Goal: Task Accomplishment & Management: Use online tool/utility

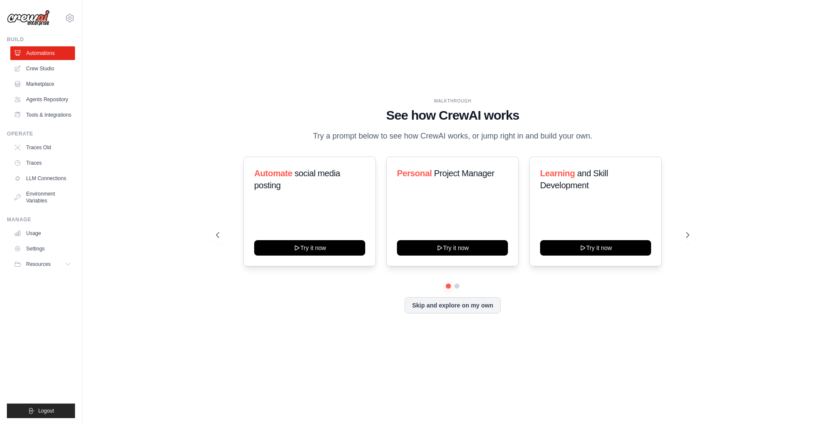
click at [387, 350] on div "WALKTHROUGH See how CrewAI works Try a prompt below to see how CrewAI works, or…" at bounding box center [452, 213] width 713 height 408
click at [696, 235] on div "WALKTHROUGH See how CrewAI works Try a prompt below to see how CrewAI works, or…" at bounding box center [453, 212] width 494 height 229
click at [689, 236] on icon at bounding box center [688, 235] width 9 height 9
click at [689, 236] on icon at bounding box center [688, 234] width 3 height 5
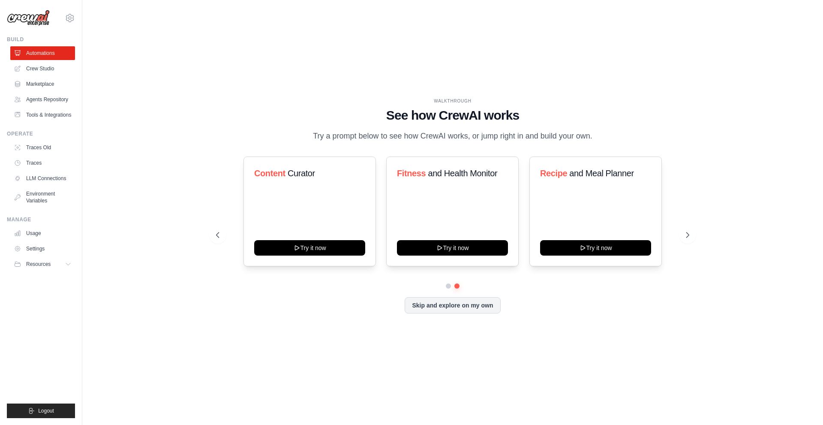
click at [543, 355] on div "WALKTHROUGH See how CrewAI works Try a prompt below to see how CrewAI works, or…" at bounding box center [452, 213] width 713 height 408
click at [689, 233] on icon at bounding box center [688, 235] width 9 height 9
click at [348, 404] on div "WALKTHROUGH See how CrewAI works Try a prompt below to see how CrewAI works, or…" at bounding box center [452, 213] width 713 height 408
click at [691, 232] on icon at bounding box center [688, 235] width 9 height 9
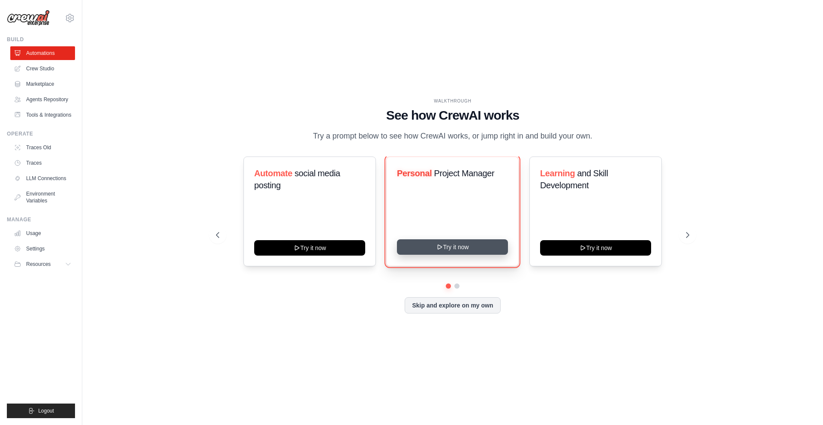
click at [440, 246] on icon at bounding box center [440, 247] width 4 height 4
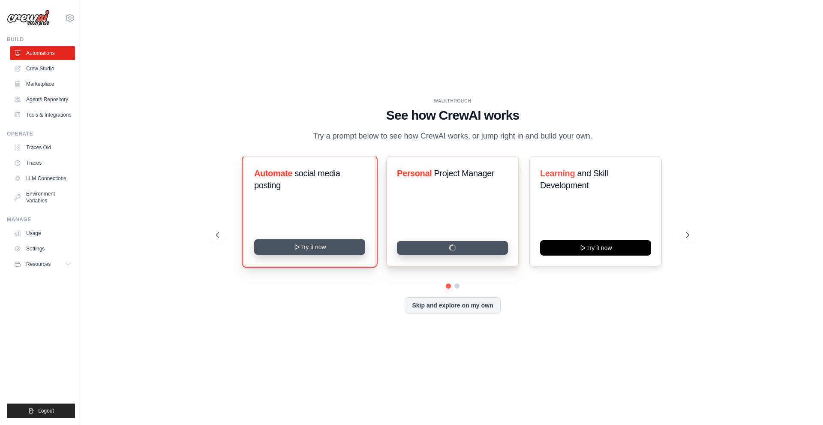
click at [309, 247] on button "Try it now" at bounding box center [309, 246] width 111 height 15
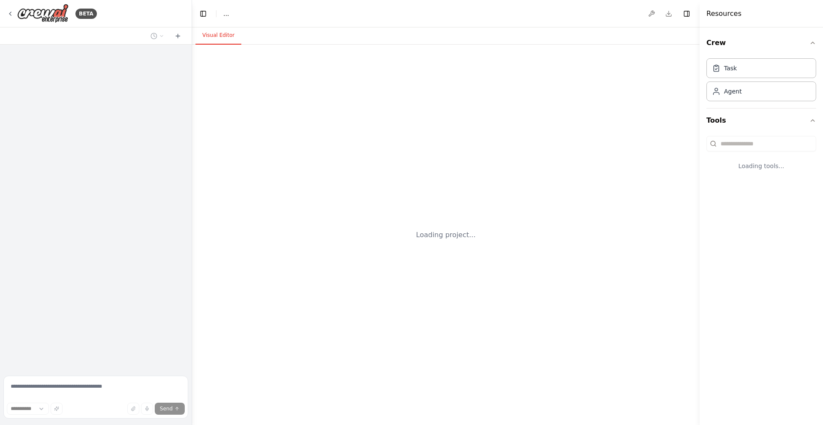
select select "****"
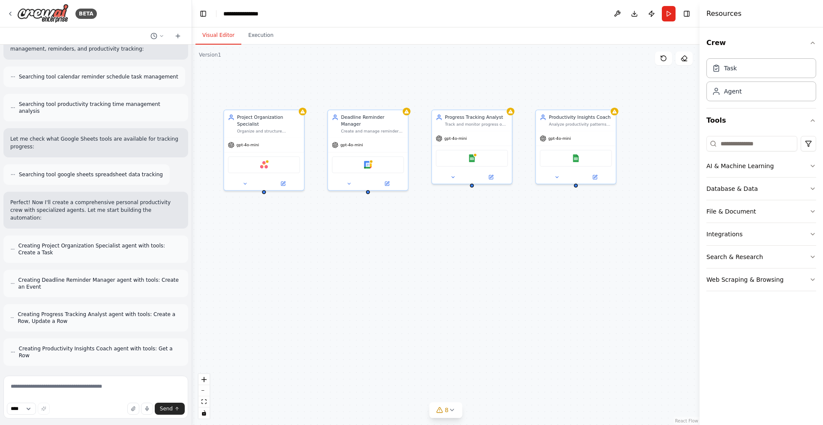
scroll to position [239, 0]
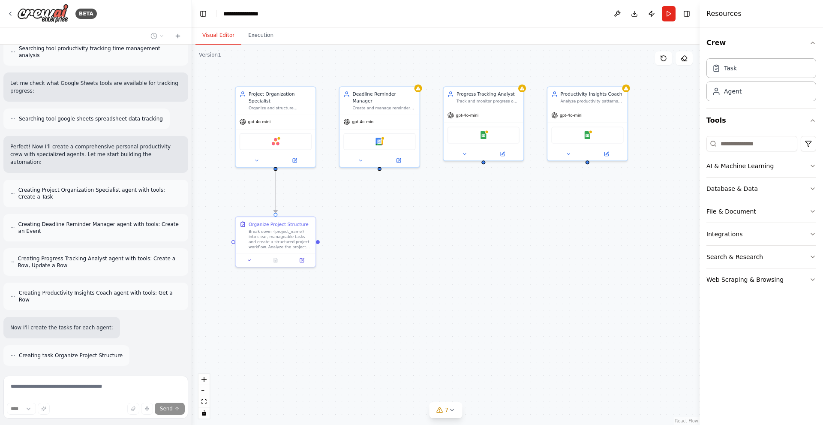
drag, startPoint x: 363, startPoint y: 266, endPoint x: 316, endPoint y: 228, distance: 60.3
click at [316, 228] on div ".deletable-edge-delete-btn { width: 20px; height: 20px; border: 0px solid #ffff…" at bounding box center [445, 235] width 507 height 380
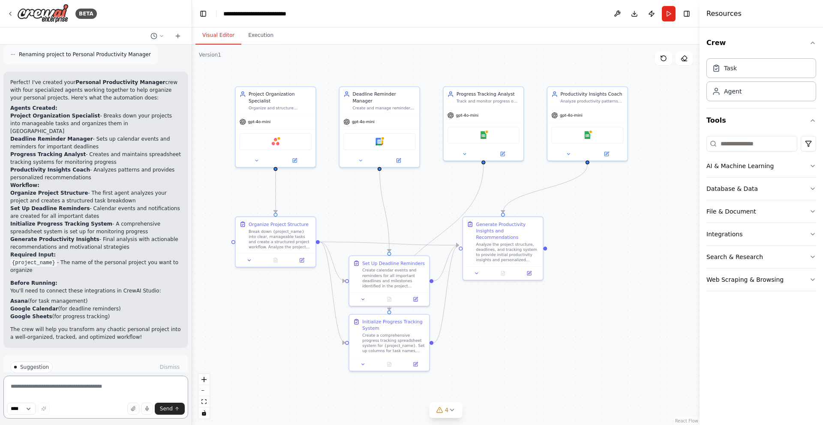
scroll to position [720, 0]
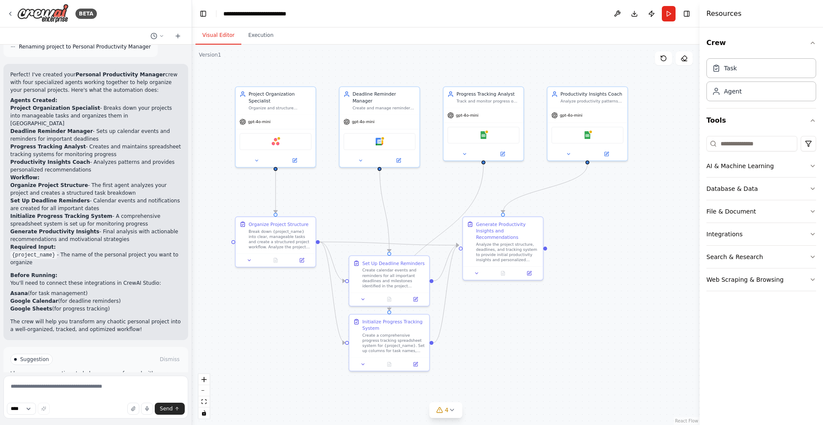
click at [64, 389] on button "Run Automation" at bounding box center [95, 396] width 171 height 14
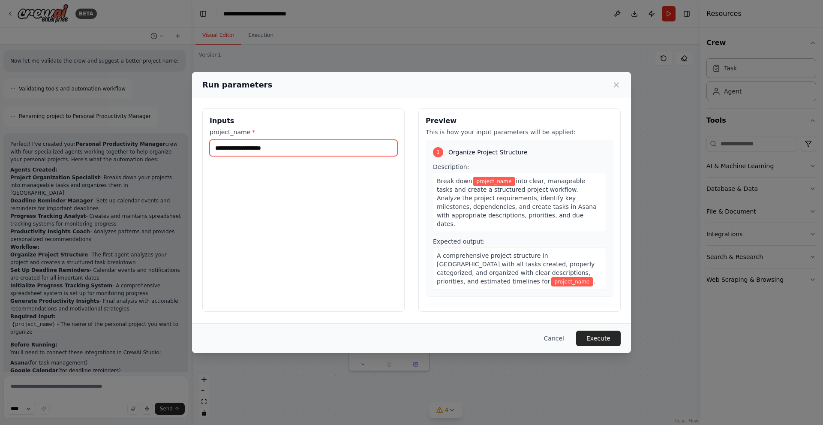
click at [261, 148] on input "project_name *" at bounding box center [304, 148] width 188 height 16
click at [615, 88] on icon at bounding box center [616, 85] width 9 height 9
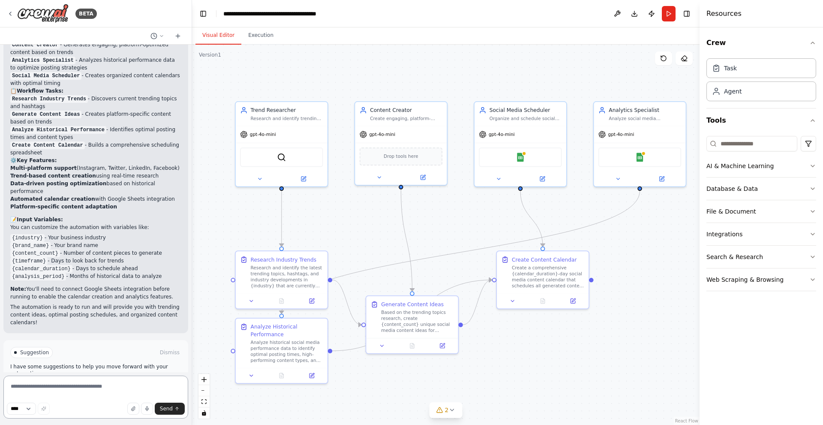
scroll to position [913, 0]
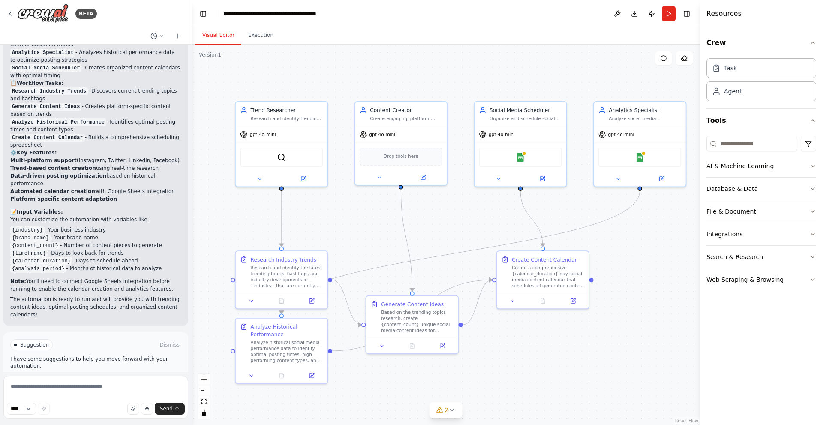
click at [77, 374] on button "Run Automation" at bounding box center [95, 381] width 171 height 14
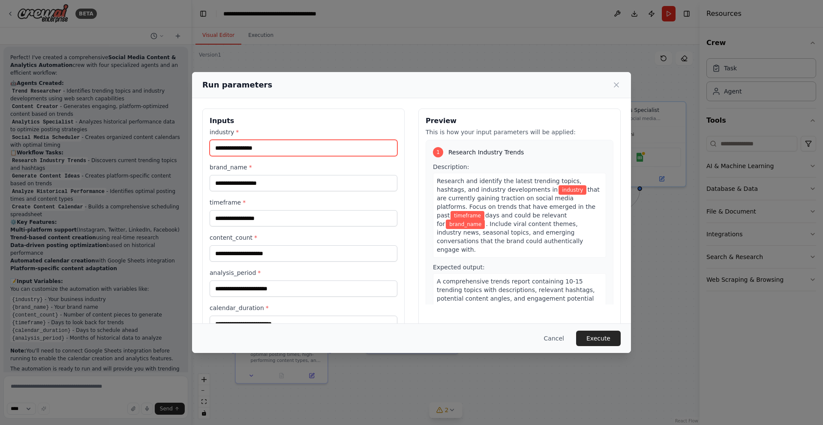
click at [273, 150] on input "industry *" at bounding box center [304, 148] width 188 height 16
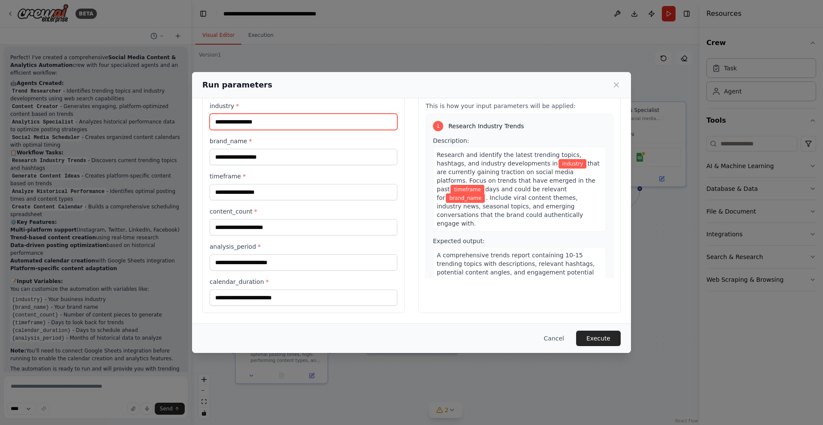
scroll to position [0, 0]
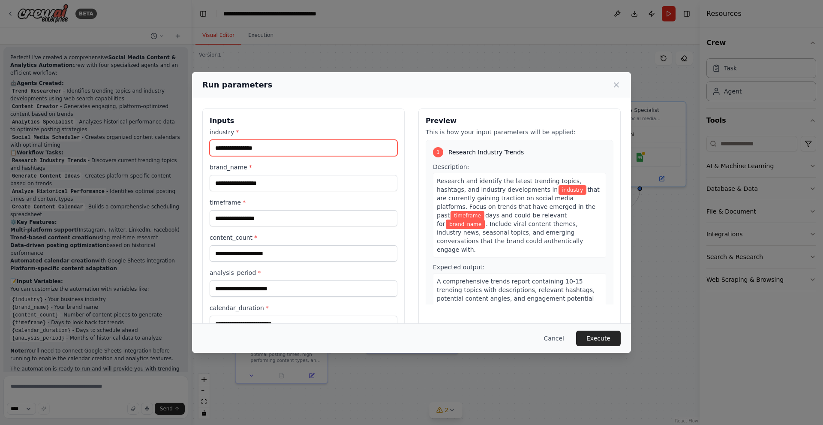
click at [276, 147] on input "industry *" at bounding box center [304, 148] width 188 height 16
click at [255, 143] on input "industry *" at bounding box center [304, 148] width 188 height 16
click at [247, 148] on input "industry *" at bounding box center [304, 148] width 188 height 16
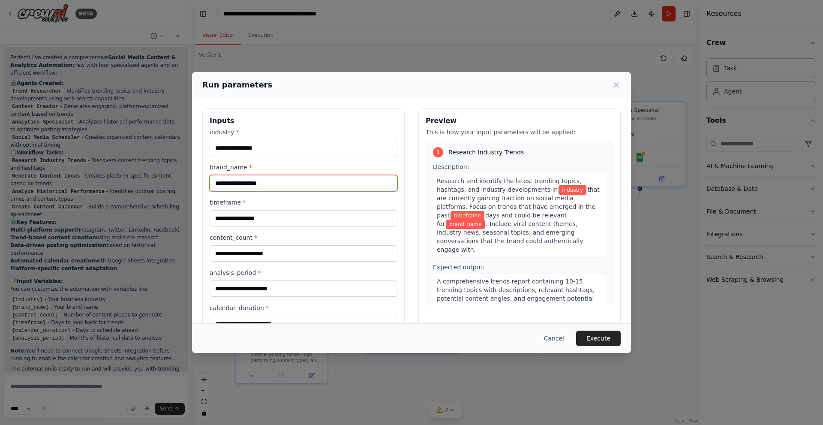
click at [232, 185] on input "brand_name *" at bounding box center [304, 183] width 188 height 16
click at [234, 184] on input "brand_name *" at bounding box center [304, 183] width 188 height 16
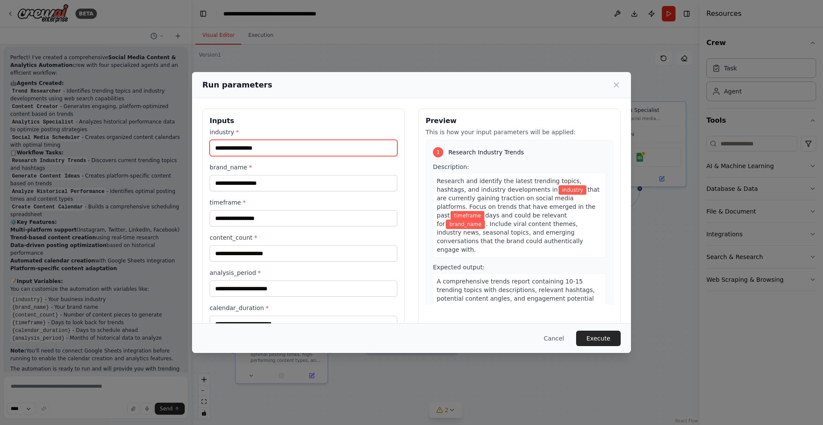
click at [249, 146] on input "industry *" at bounding box center [304, 148] width 188 height 16
click at [269, 147] on input "industry *" at bounding box center [304, 148] width 188 height 16
click at [300, 110] on div "Inputs industry * brand_name * timeframe * content_count * analysis_period * ca…" at bounding box center [303, 223] width 202 height 231
click at [309, 147] on input "industry *" at bounding box center [304, 148] width 188 height 16
click at [303, 118] on h3 "Inputs" at bounding box center [304, 121] width 188 height 10
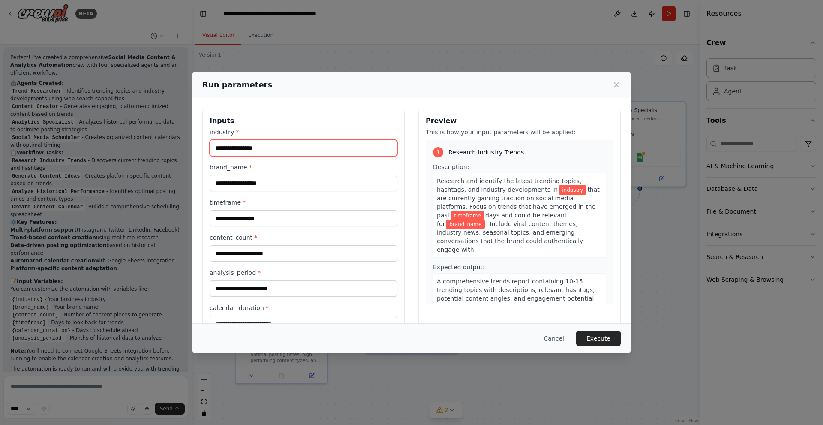
click at [278, 144] on input "industry *" at bounding box center [304, 148] width 188 height 16
click at [253, 150] on input "industry *" at bounding box center [304, 148] width 188 height 16
click at [267, 127] on div "Inputs industry * brand_name * timeframe * content_count * analysis_period * ca…" at bounding box center [303, 223] width 202 height 231
click at [276, 151] on input "industry *" at bounding box center [304, 148] width 188 height 16
click at [277, 129] on label "industry *" at bounding box center [304, 132] width 188 height 9
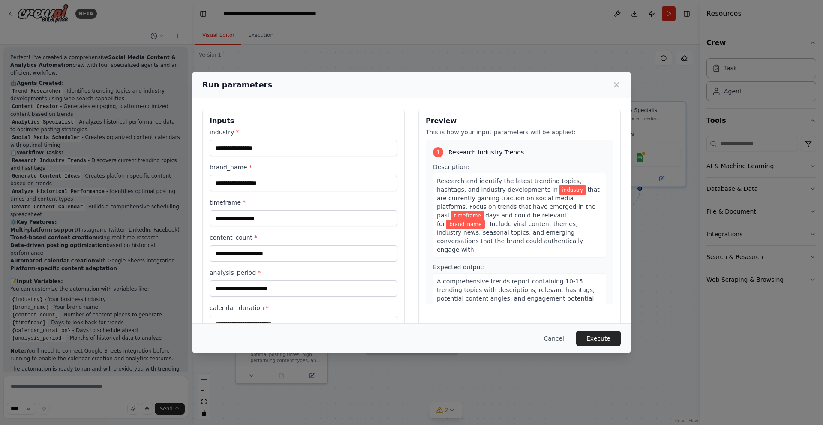
click at [277, 140] on input "industry *" at bounding box center [304, 148] width 188 height 16
click at [294, 169] on label "brand_name *" at bounding box center [304, 167] width 188 height 9
click at [294, 175] on input "brand_name *" at bounding box center [304, 183] width 188 height 16
click at [399, 165] on div "Inputs industry * brand_name * timeframe * content_count * analysis_period * ca…" at bounding box center [303, 223] width 202 height 231
click at [399, 162] on div "Inputs industry * brand_name * timeframe * content_count * analysis_period * ca…" at bounding box center [303, 223] width 202 height 231
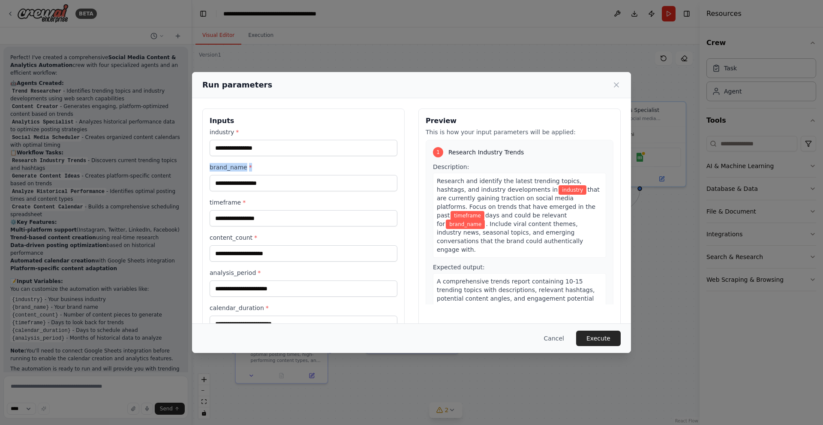
drag, startPoint x: 246, startPoint y: 168, endPoint x: 210, endPoint y: 167, distance: 36.4
click at [210, 167] on label "brand_name *" at bounding box center [304, 167] width 188 height 9
click at [206, 154] on div "Inputs industry * brand_name * timeframe * content_count * analysis_period * ca…" at bounding box center [303, 223] width 202 height 231
drag, startPoint x: 209, startPoint y: 133, endPoint x: 238, endPoint y: 132, distance: 28.8
click at [238, 132] on div "Inputs industry * brand_name * timeframe * content_count * analysis_period * ca…" at bounding box center [303, 223] width 202 height 231
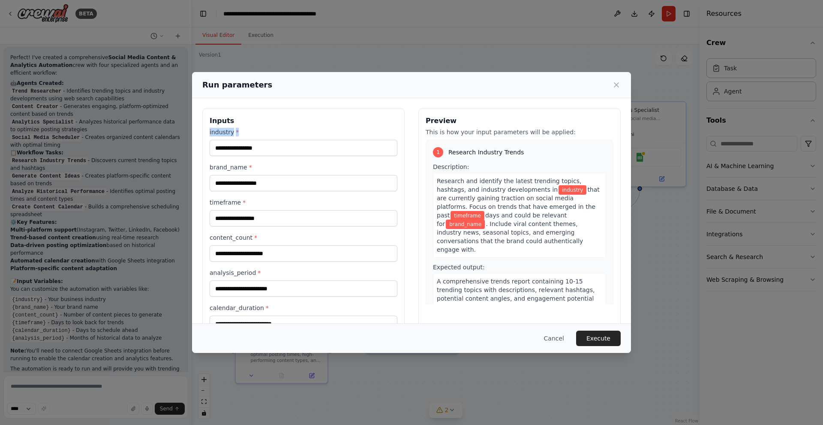
click at [255, 129] on label "industry *" at bounding box center [304, 132] width 188 height 9
click at [255, 140] on input "industry *" at bounding box center [304, 148] width 188 height 16
drag, startPoint x: 446, startPoint y: 151, endPoint x: 516, endPoint y: 150, distance: 70.7
click at [516, 150] on div "1 Research Industry Trends" at bounding box center [519, 152] width 173 height 10
click at [515, 156] on div "1 Research Industry Trends" at bounding box center [519, 152] width 173 height 10
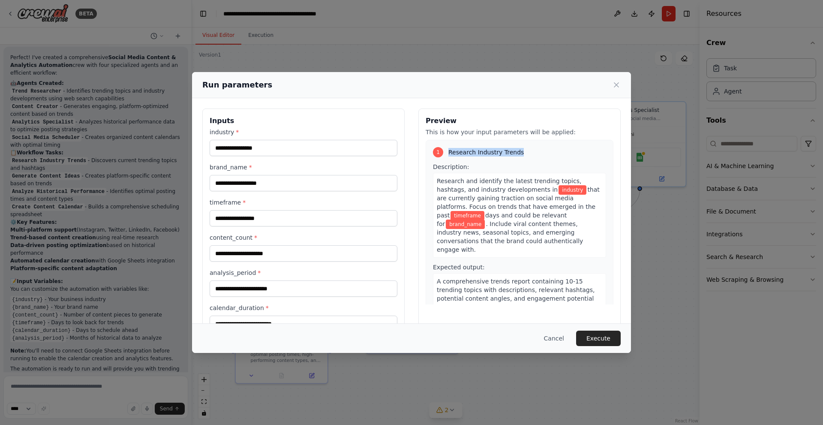
drag, startPoint x: 445, startPoint y: 152, endPoint x: 514, endPoint y: 155, distance: 68.7
click at [514, 155] on div "1 Research Industry Trends" at bounding box center [519, 152] width 173 height 10
click at [458, 167] on span "Description:" at bounding box center [451, 166] width 36 height 7
drag, startPoint x: 461, startPoint y: 167, endPoint x: 429, endPoint y: 170, distance: 31.8
click at [433, 170] on span "Description:" at bounding box center [451, 166] width 36 height 7
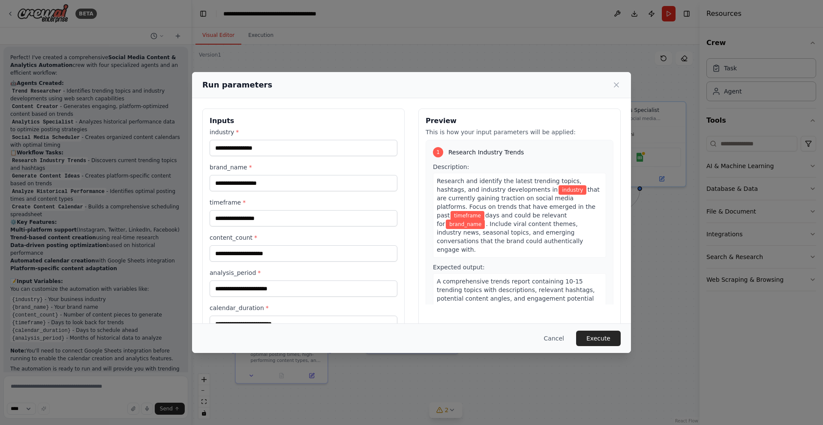
click at [426, 173] on div "1 Research Industry Trends Description: Research and identify the latest trendi…" at bounding box center [520, 231] width 188 height 183
drag, startPoint x: 436, startPoint y: 156, endPoint x: 521, endPoint y: 154, distance: 84.4
click at [521, 154] on div "1 Research Industry Trends" at bounding box center [519, 152] width 173 height 10
click at [474, 192] on span "Research and identify the latest trending topics, hashtags, and industry develo…" at bounding box center [509, 184] width 144 height 15
click at [267, 147] on input "industry *" at bounding box center [304, 148] width 188 height 16
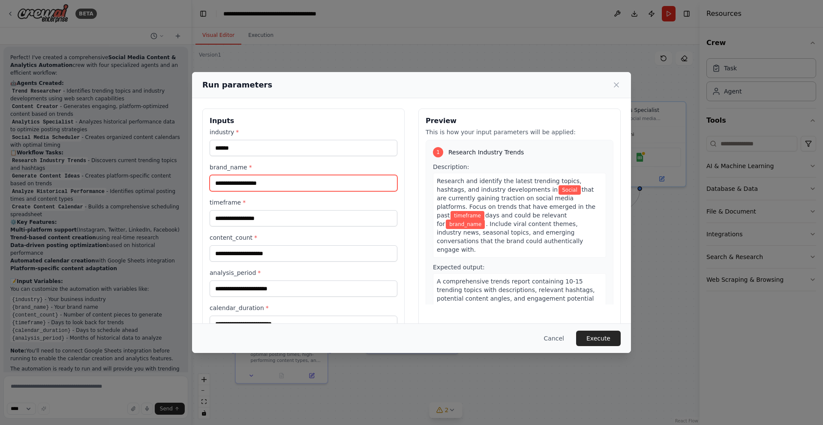
click at [263, 186] on input "brand_name *" at bounding box center [304, 183] width 188 height 16
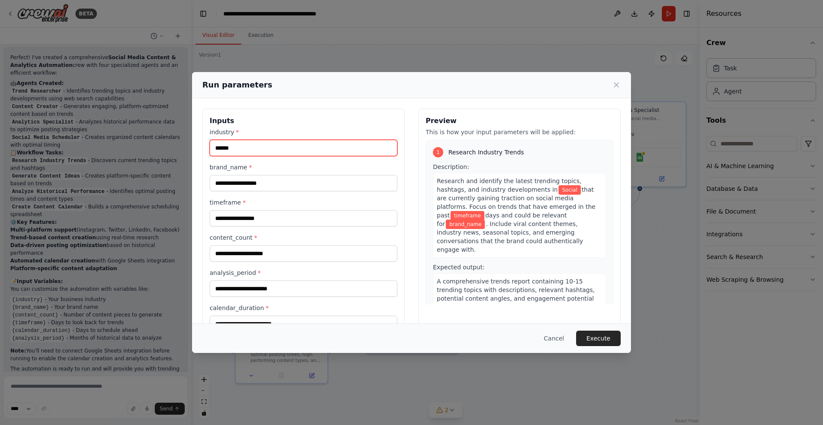
click at [243, 148] on input "******" at bounding box center [304, 148] width 188 height 16
type input "*******"
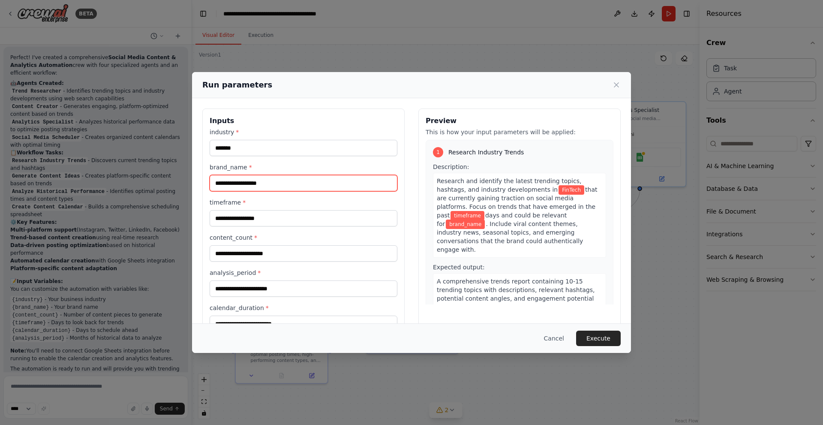
click at [242, 188] on input "brand_name *" at bounding box center [304, 183] width 188 height 16
type input "******"
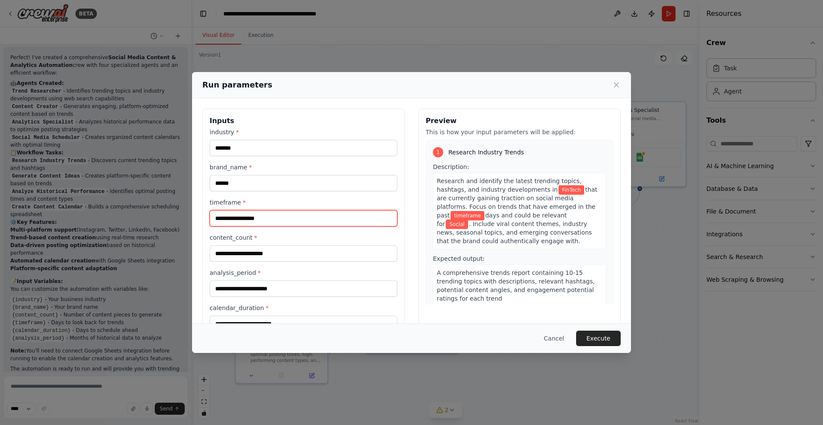
click at [245, 217] on input "timeframe *" at bounding box center [304, 218] width 188 height 16
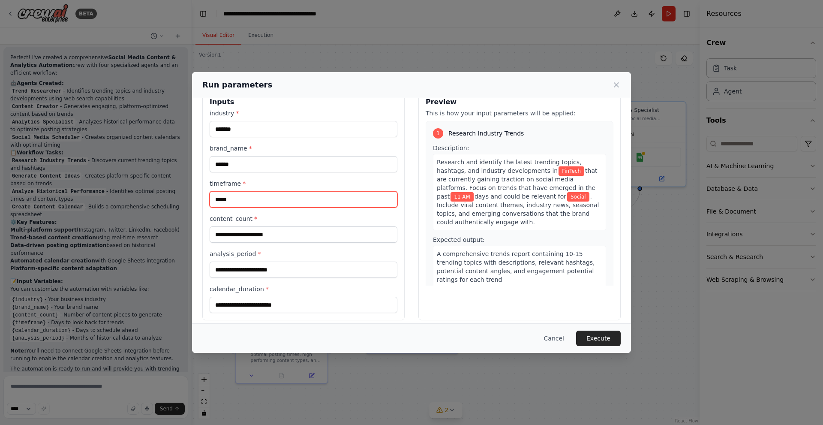
scroll to position [26, 0]
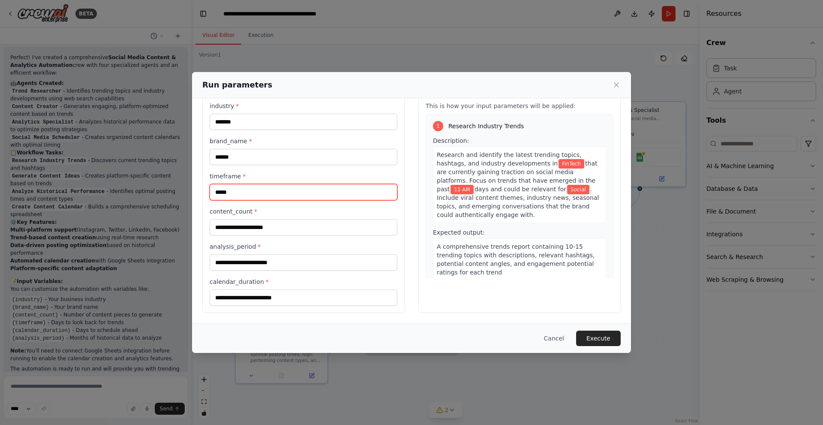
type input "*****"
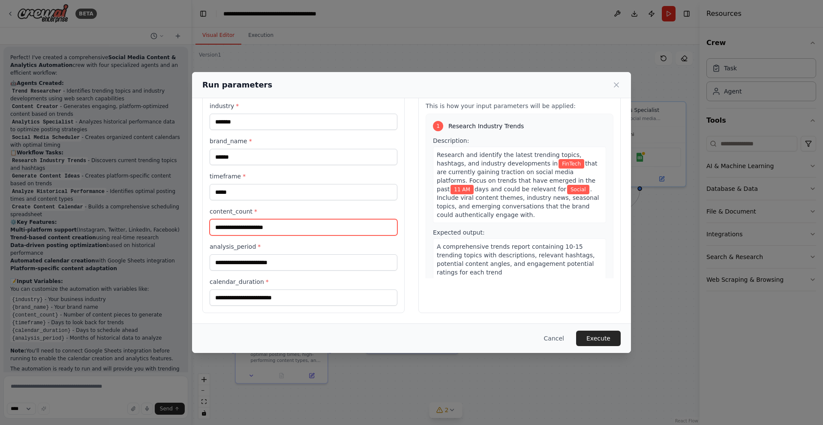
click at [261, 226] on input "content_count *" at bounding box center [304, 227] width 188 height 16
type input "*"
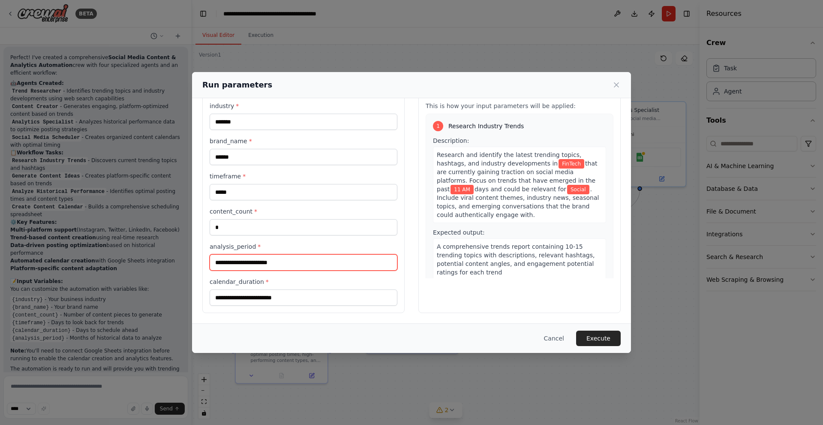
click at [264, 267] on input "analysis_period *" at bounding box center [304, 262] width 188 height 16
click at [270, 262] on input "analysis_period *" at bounding box center [304, 262] width 188 height 16
click at [288, 259] on input "analysis_period *" at bounding box center [304, 262] width 188 height 16
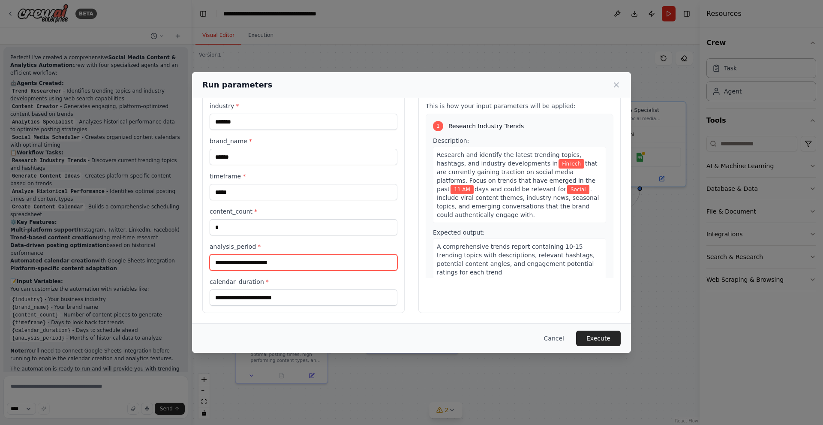
click at [288, 259] on input "analysis_period *" at bounding box center [304, 262] width 188 height 16
click at [257, 264] on input "analysis_period *" at bounding box center [304, 262] width 188 height 16
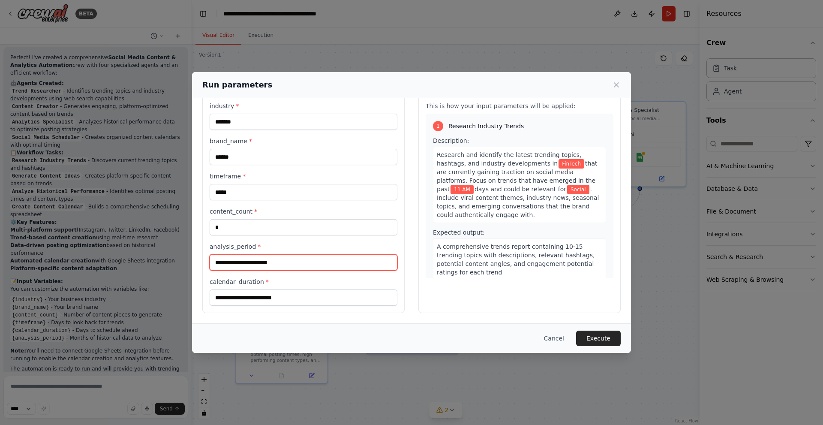
click at [257, 264] on input "analysis_period *" at bounding box center [304, 262] width 188 height 16
type input "*"
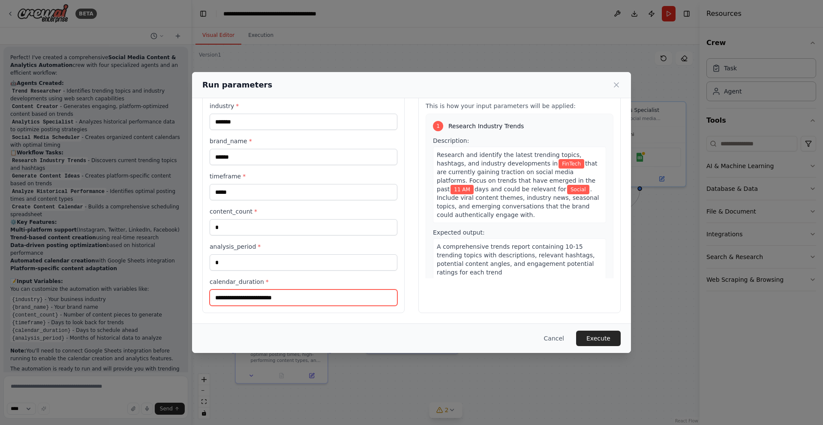
click at [249, 298] on input "calendar_duration *" at bounding box center [304, 297] width 188 height 16
click at [267, 294] on input "calendar_duration *" at bounding box center [304, 297] width 188 height 16
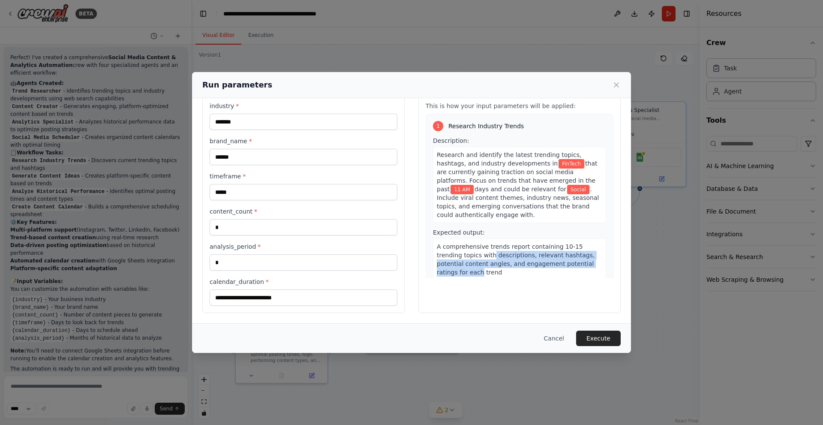
drag, startPoint x: 461, startPoint y: 258, endPoint x: 599, endPoint y: 265, distance: 138.2
click at [599, 265] on div "1 Research Industry Trends Description: Research and identify the latest trendi…" at bounding box center [520, 201] width 188 height 174
drag, startPoint x: 506, startPoint y: 277, endPoint x: 489, endPoint y: 273, distance: 17.5
click at [505, 277] on div "A comprehensive trends report containing 10-15 trending topics with description…" at bounding box center [519, 259] width 173 height 42
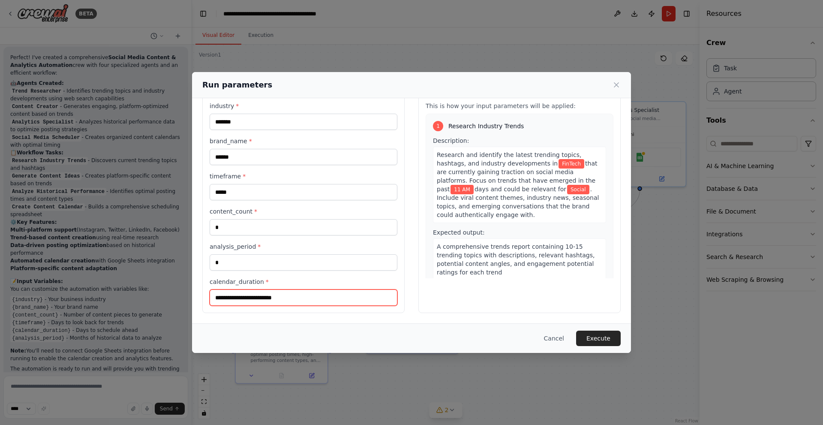
click at [314, 296] on input "calendar_duration *" at bounding box center [304, 297] width 188 height 16
type input "*"
click at [595, 342] on button "Execute" at bounding box center [598, 337] width 45 height 15
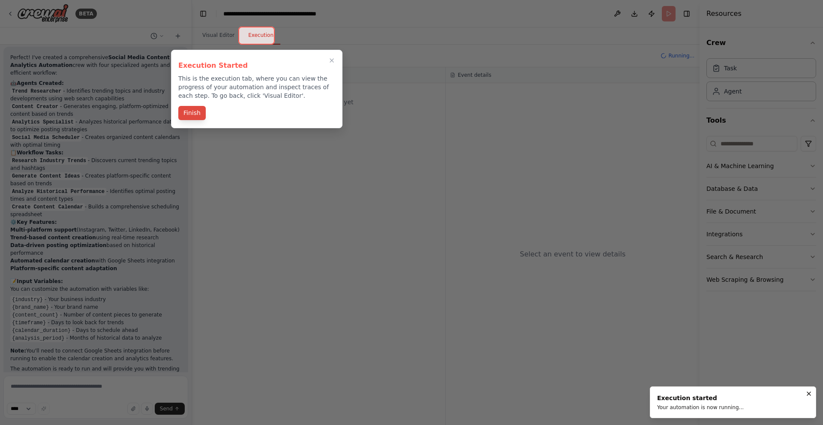
click at [197, 114] on button "Finish" at bounding box center [191, 113] width 27 height 14
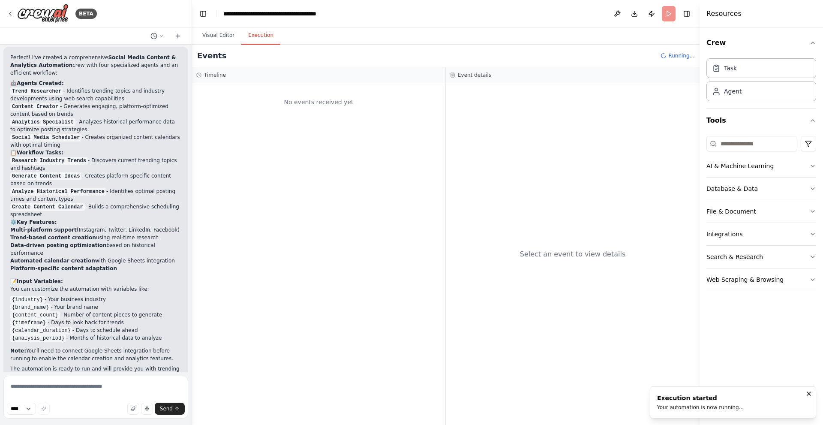
click at [251, 38] on button "Execution" at bounding box center [260, 36] width 39 height 18
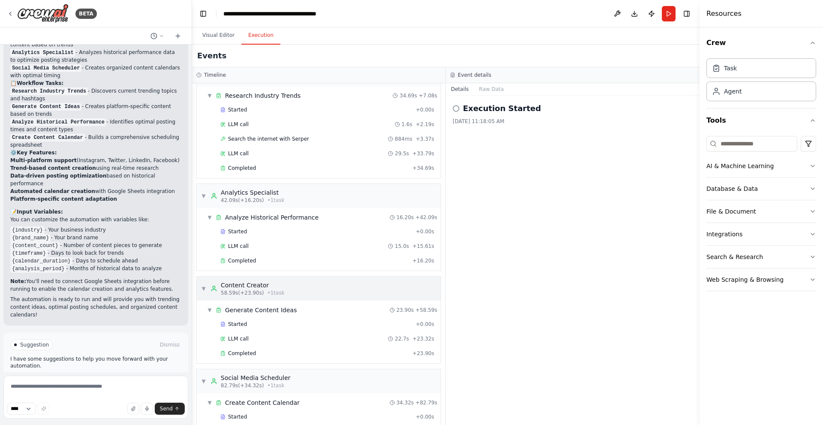
scroll to position [66, 0]
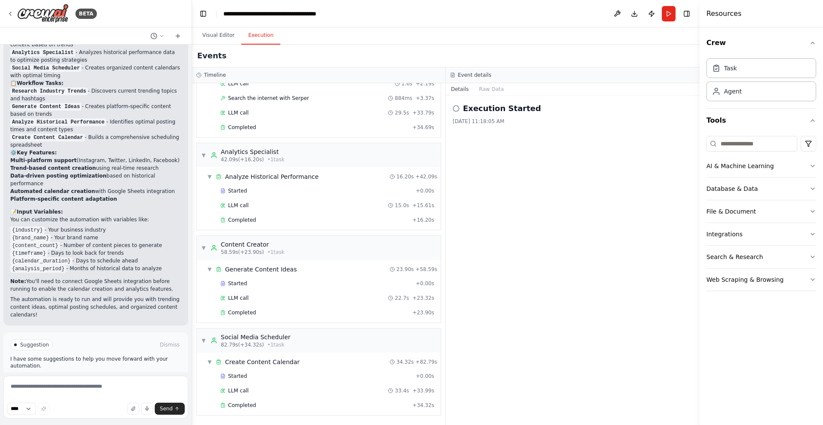
click at [498, 166] on div "Execution Started 9/26/2025, 11:18:05 AM" at bounding box center [573, 260] width 254 height 329
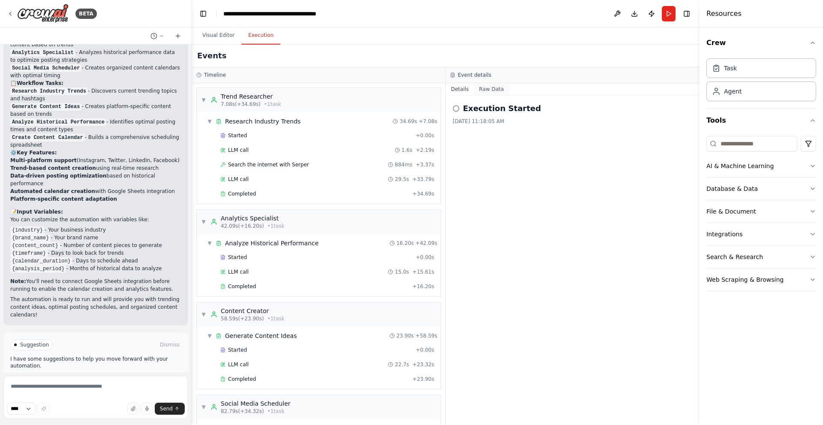
click at [485, 88] on button "Raw Data" at bounding box center [491, 89] width 35 height 12
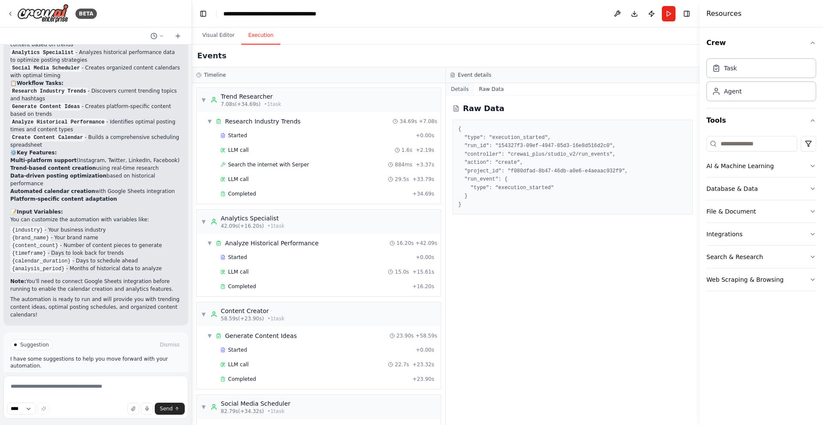
click at [459, 92] on button "Details" at bounding box center [460, 89] width 28 height 12
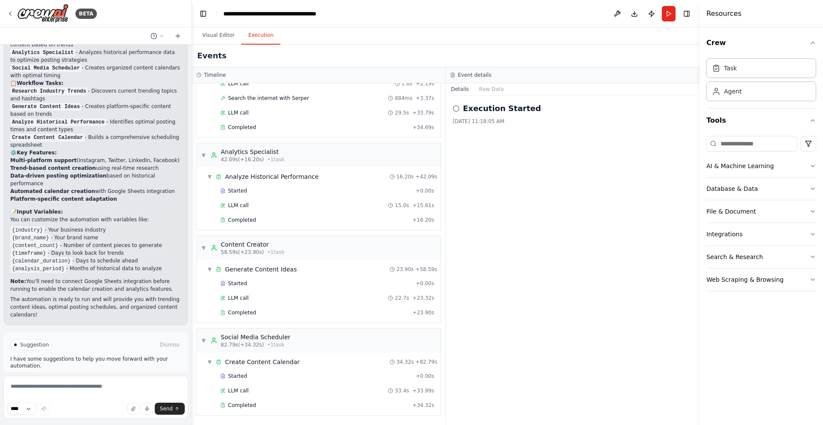
scroll to position [23, 0]
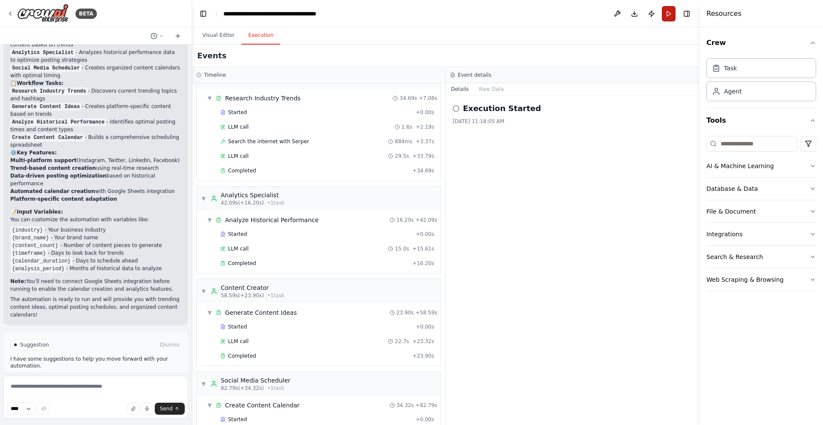
click at [666, 14] on button "Run" at bounding box center [669, 13] width 14 height 15
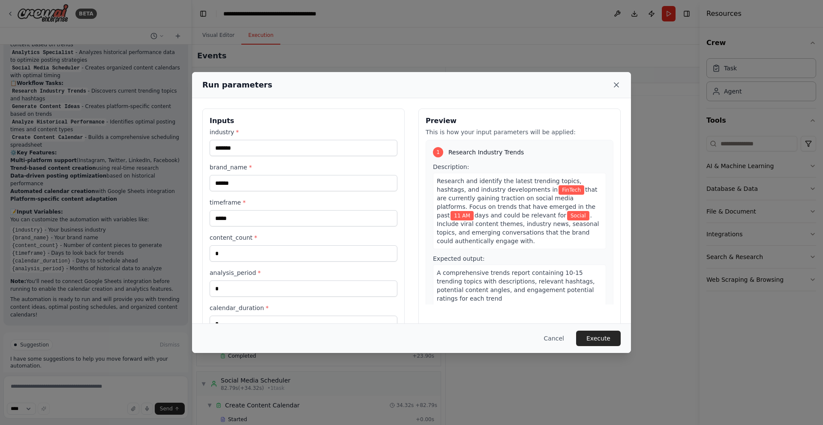
click at [615, 85] on icon at bounding box center [616, 85] width 9 height 9
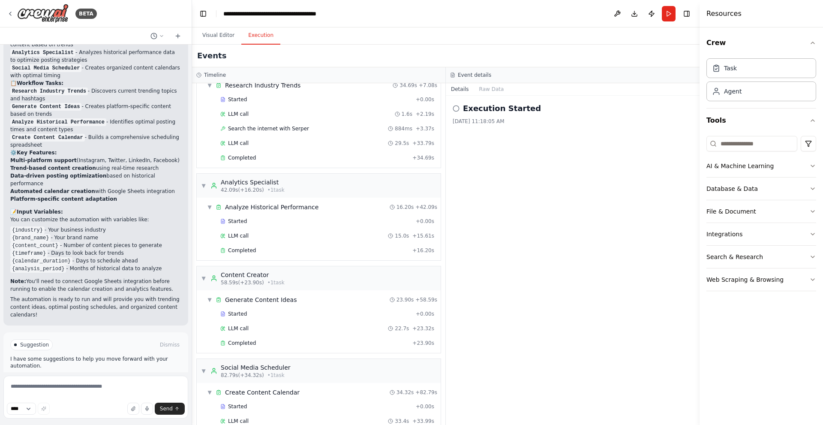
scroll to position [66, 0]
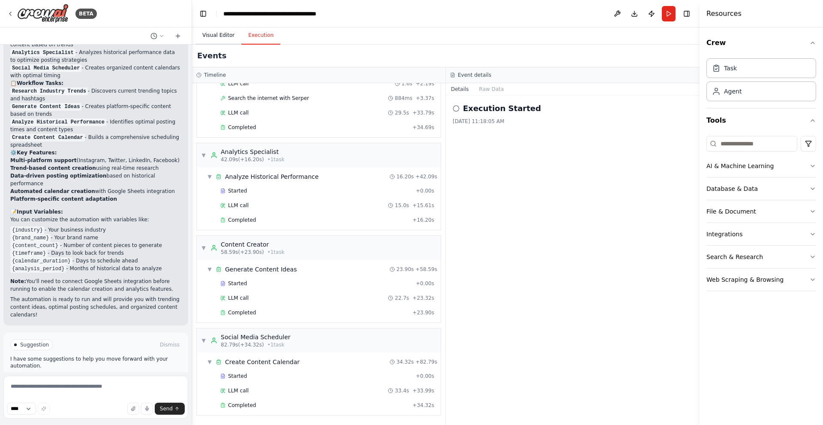
click at [216, 36] on button "Visual Editor" at bounding box center [218, 36] width 46 height 18
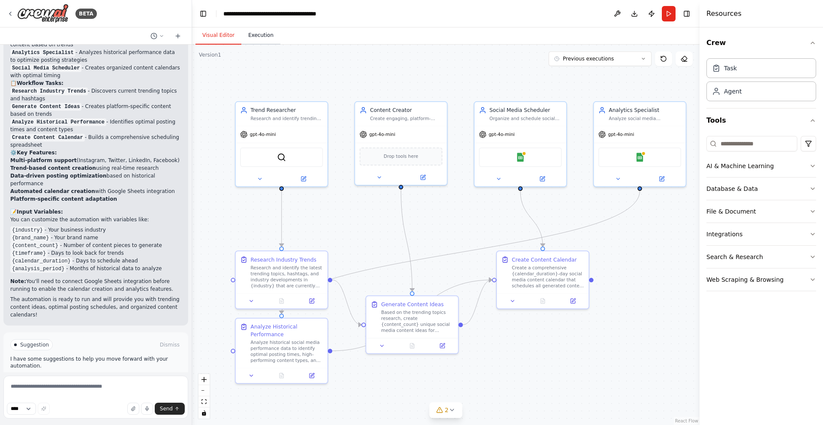
click at [244, 32] on button "Execution" at bounding box center [260, 36] width 39 height 18
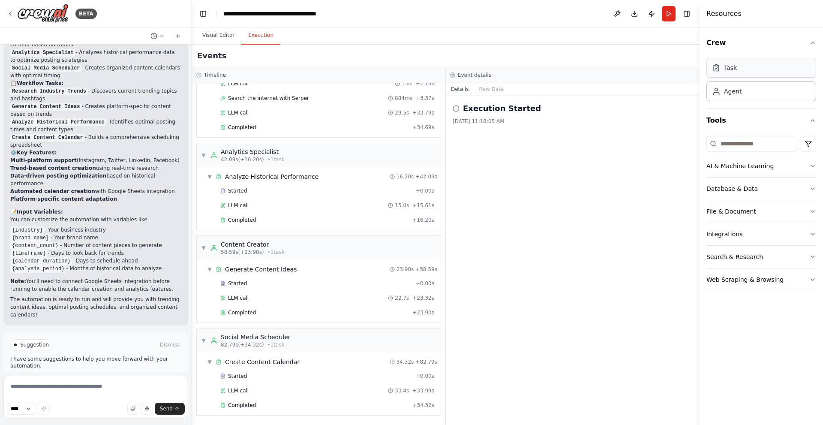
click at [750, 67] on div "Task" at bounding box center [761, 68] width 110 height 20
click at [749, 90] on div "Agent" at bounding box center [761, 91] width 110 height 20
click at [738, 138] on input at bounding box center [751, 143] width 91 height 15
click at [737, 147] on input at bounding box center [751, 143] width 91 height 15
click at [733, 143] on input at bounding box center [751, 143] width 91 height 15
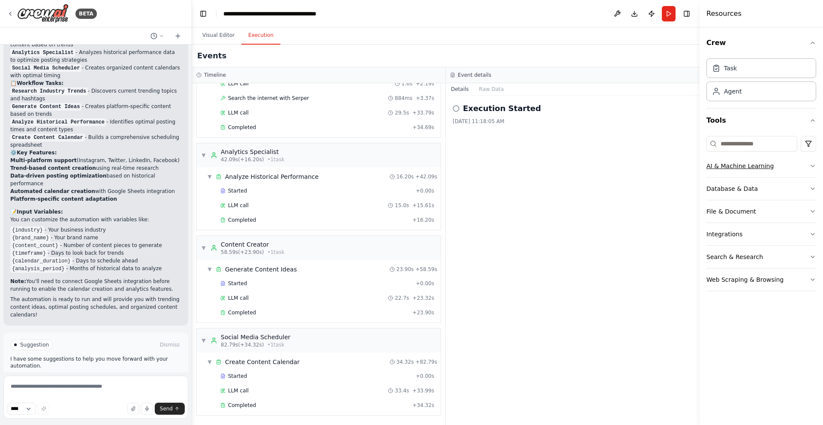
click at [814, 168] on icon "button" at bounding box center [812, 165] width 7 height 7
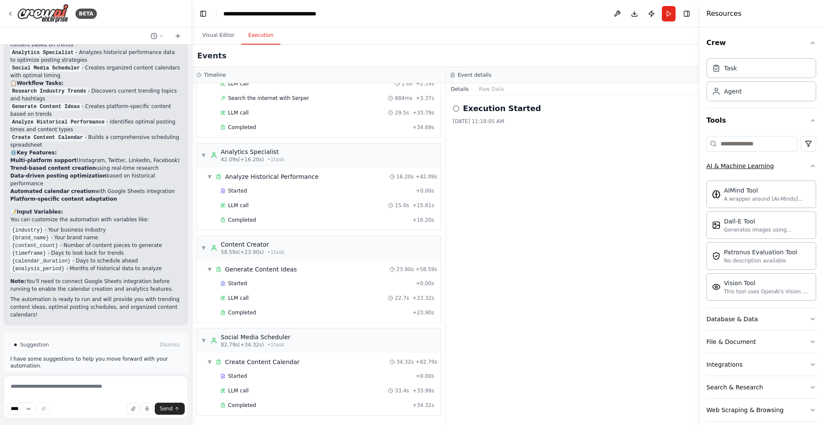
click at [809, 167] on icon "button" at bounding box center [812, 165] width 7 height 7
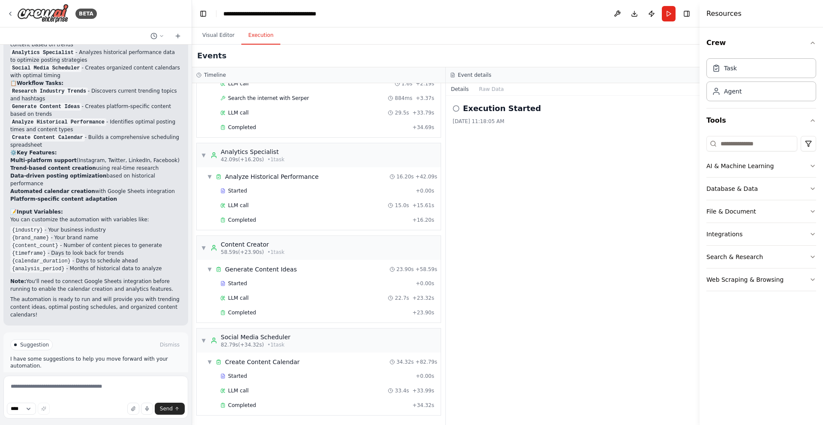
click at [681, 196] on div "Execution Started 9/26/2025, 11:18:05 AM" at bounding box center [573, 260] width 254 height 329
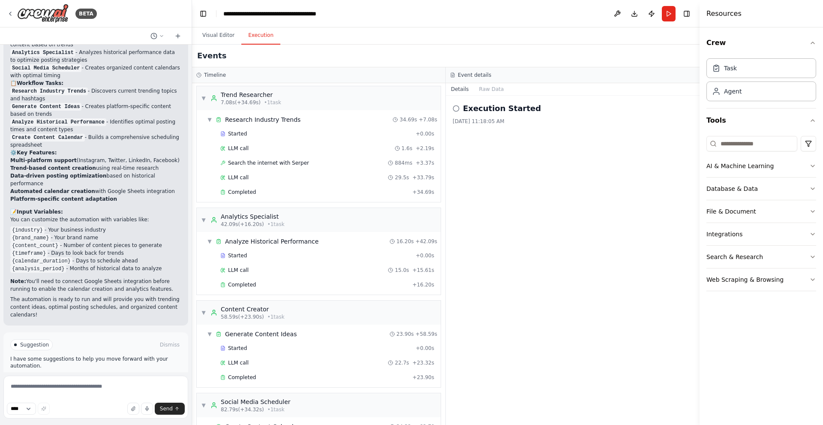
scroll to position [0, 0]
click at [30, 242] on code "{content_count}" at bounding box center [35, 246] width 50 height 8
drag, startPoint x: 50, startPoint y: 204, endPoint x: 132, endPoint y: 202, distance: 82.7
click at [132, 226] on li "{industry} - Your business industry" at bounding box center [95, 230] width 171 height 8
click at [116, 257] on li "{calendar_duration} - Days to schedule ahead" at bounding box center [95, 261] width 171 height 8
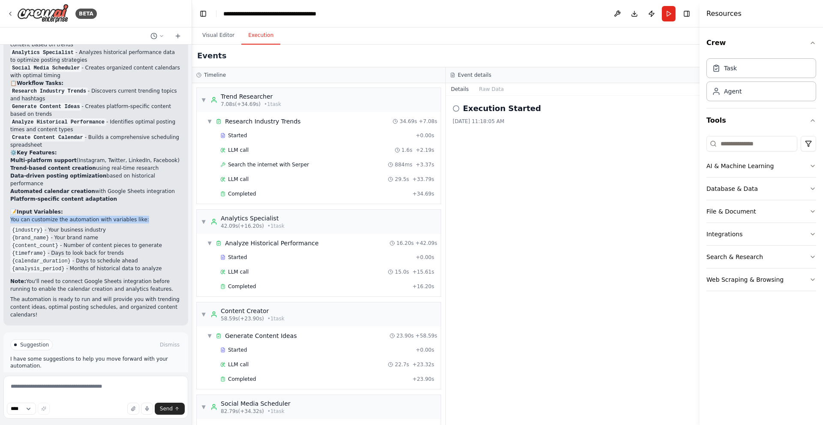
drag, startPoint x: 9, startPoint y: 193, endPoint x: 131, endPoint y: 194, distance: 121.7
click at [131, 194] on div "Perfect! I've created a comprehensive Social Media Content & Analytics Automati…" at bounding box center [95, 151] width 185 height 348
click at [108, 264] on li "{analysis_period} - Months of historical data to analyze" at bounding box center [95, 268] width 171 height 8
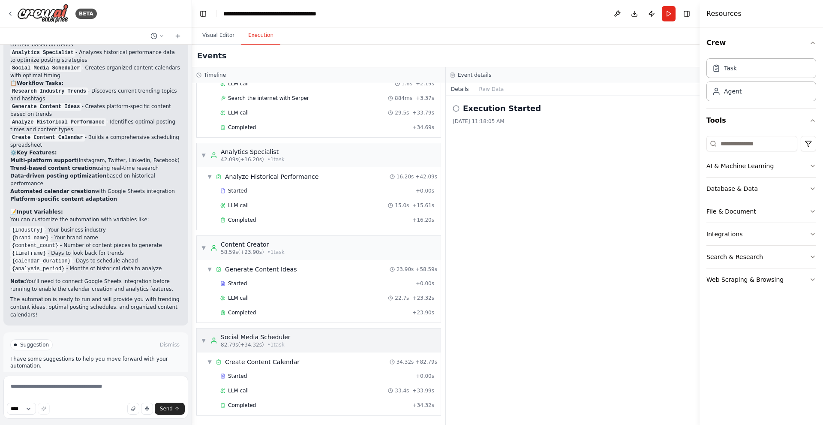
click at [203, 339] on span "▼" at bounding box center [203, 340] width 5 height 7
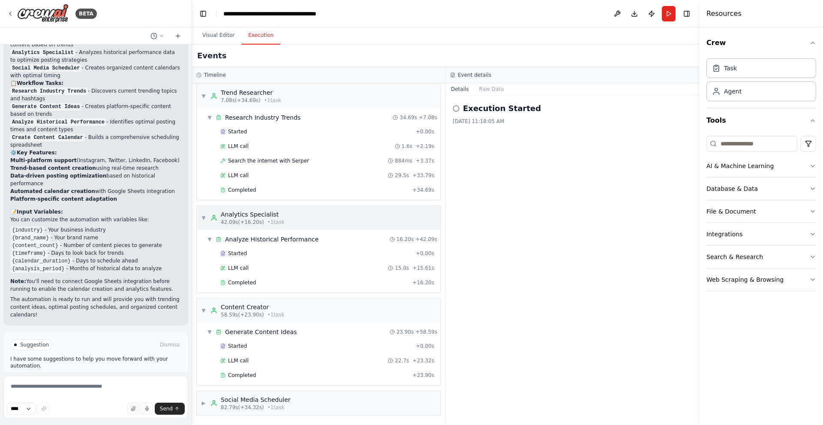
click at [201, 216] on span "▼" at bounding box center [203, 217] width 5 height 7
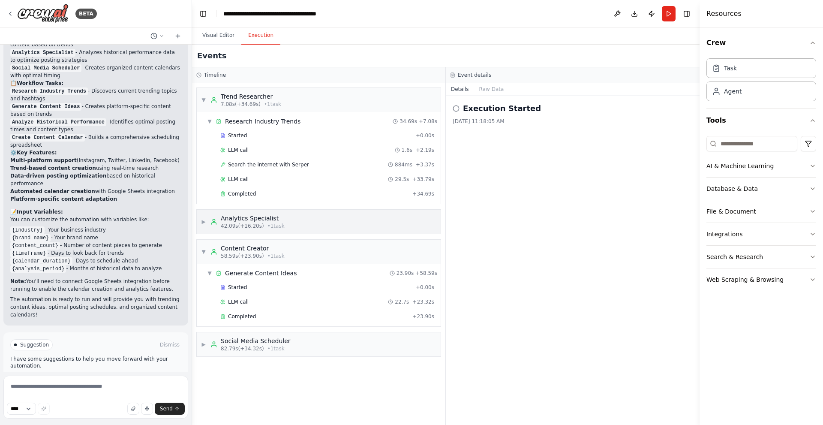
scroll to position [0, 0]
click at [202, 220] on span "▶" at bounding box center [203, 221] width 5 height 7
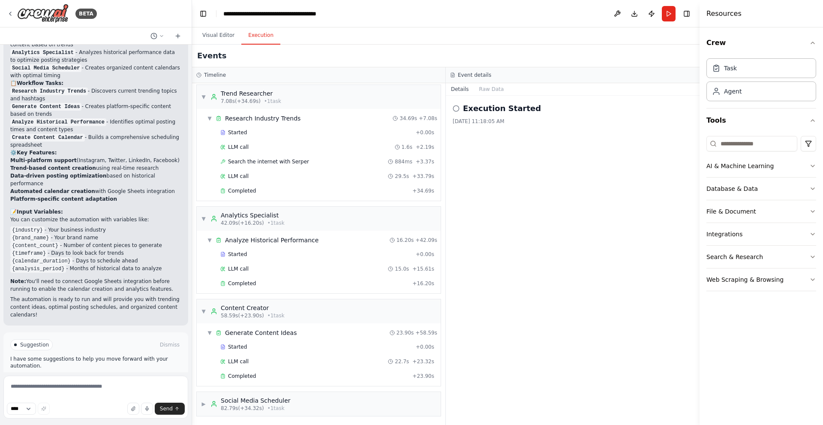
scroll to position [4, 0]
click at [204, 402] on span "▶" at bounding box center [203, 402] width 5 height 7
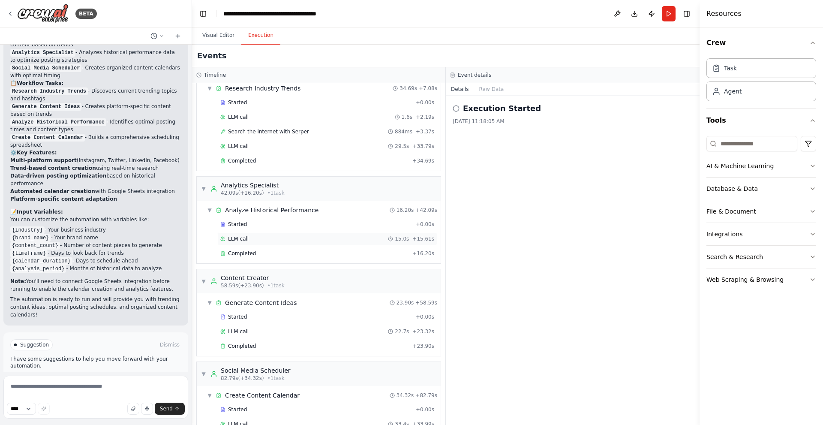
scroll to position [66, 0]
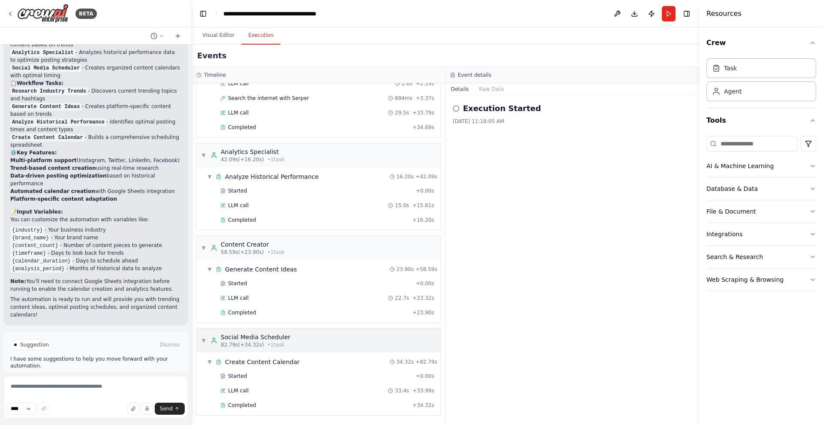
click at [204, 342] on span "▼" at bounding box center [203, 340] width 5 height 7
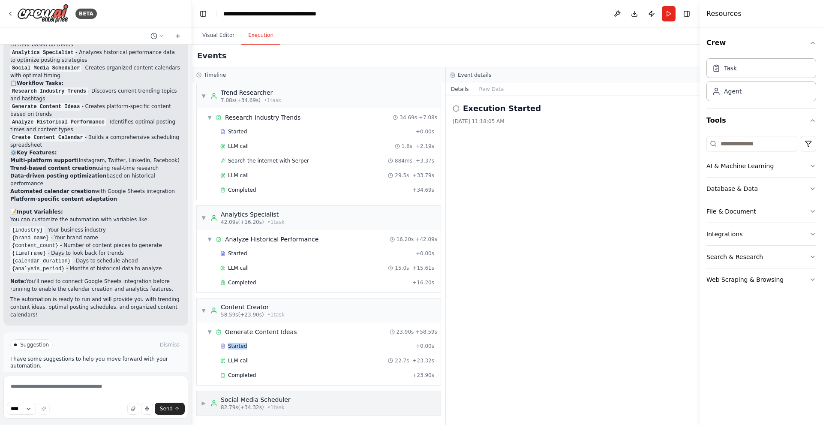
click at [204, 342] on div "Started + 0.00s" at bounding box center [321, 345] width 234 height 13
click at [204, 401] on span "▶" at bounding box center [203, 402] width 5 height 7
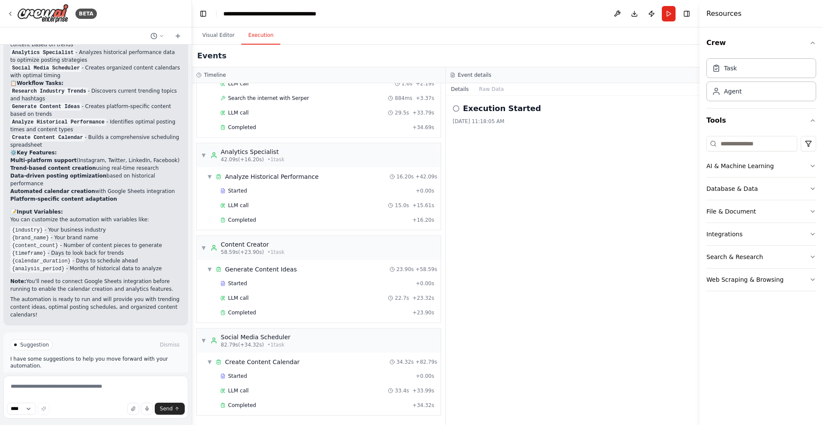
scroll to position [0, 0]
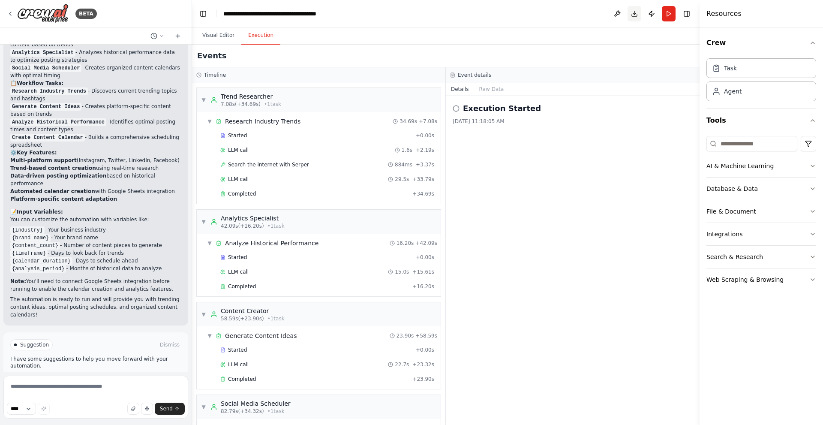
click at [636, 11] on button "Download" at bounding box center [634, 13] width 14 height 15
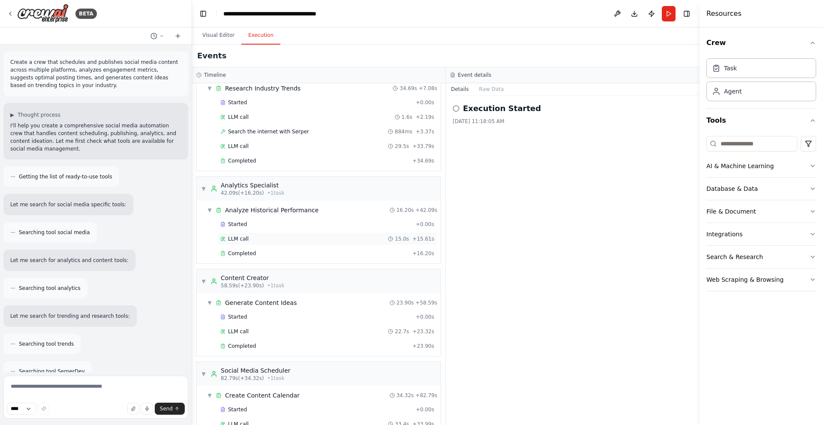
scroll to position [66, 0]
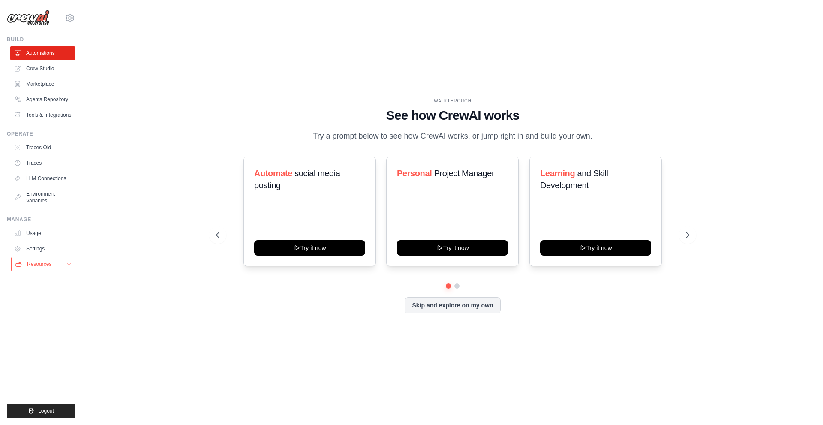
click at [64, 266] on button "Resources" at bounding box center [43, 264] width 65 height 14
click at [38, 291] on span "GitHub" at bounding box center [38, 292] width 16 height 7
click at [441, 307] on button "Skip and explore on my own" at bounding box center [453, 304] width 96 height 16
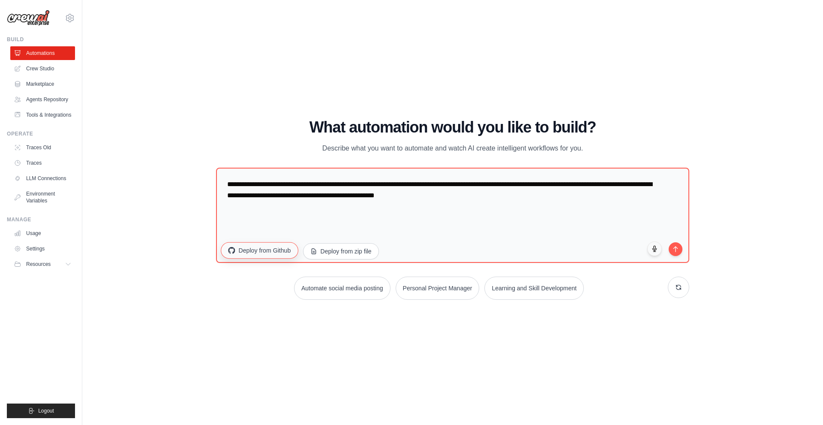
click at [264, 252] on button "Deploy from Github" at bounding box center [259, 250] width 77 height 16
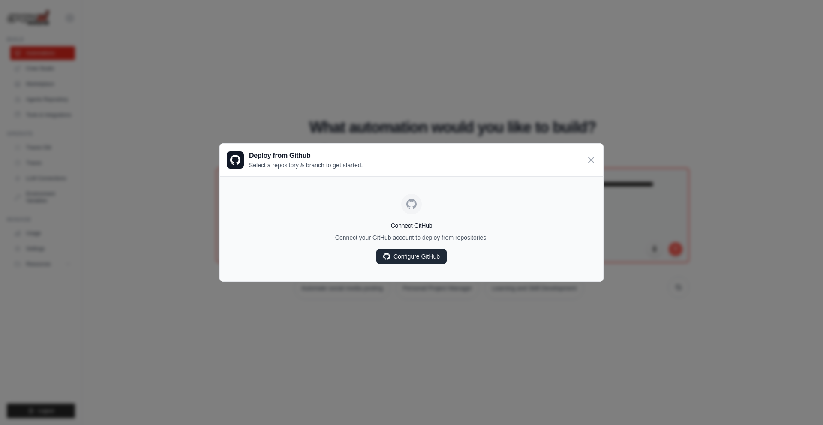
click at [405, 256] on link "Configure GitHub" at bounding box center [411, 256] width 70 height 15
